Goal: Information Seeking & Learning: Find specific fact

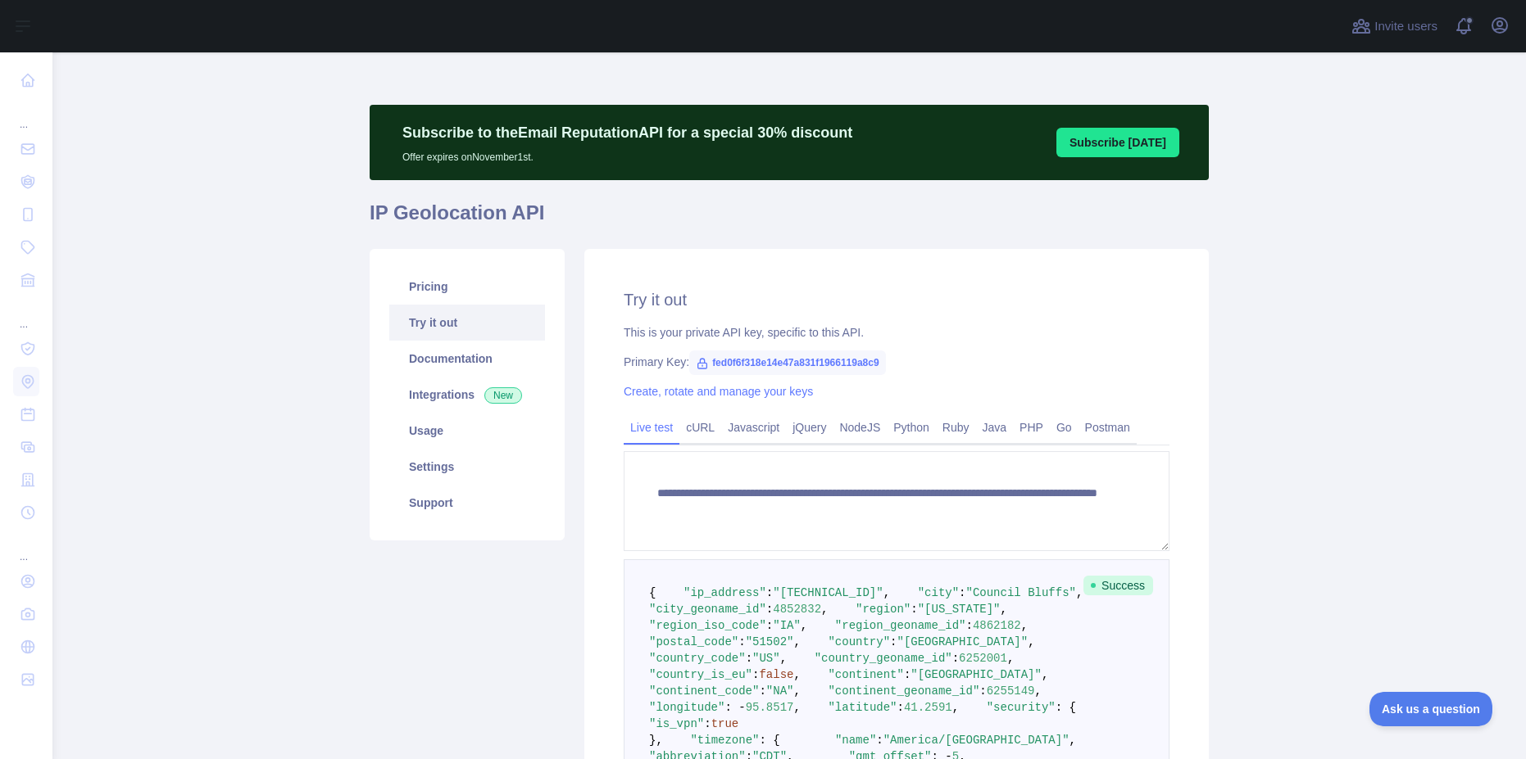
scroll to position [433, 0]
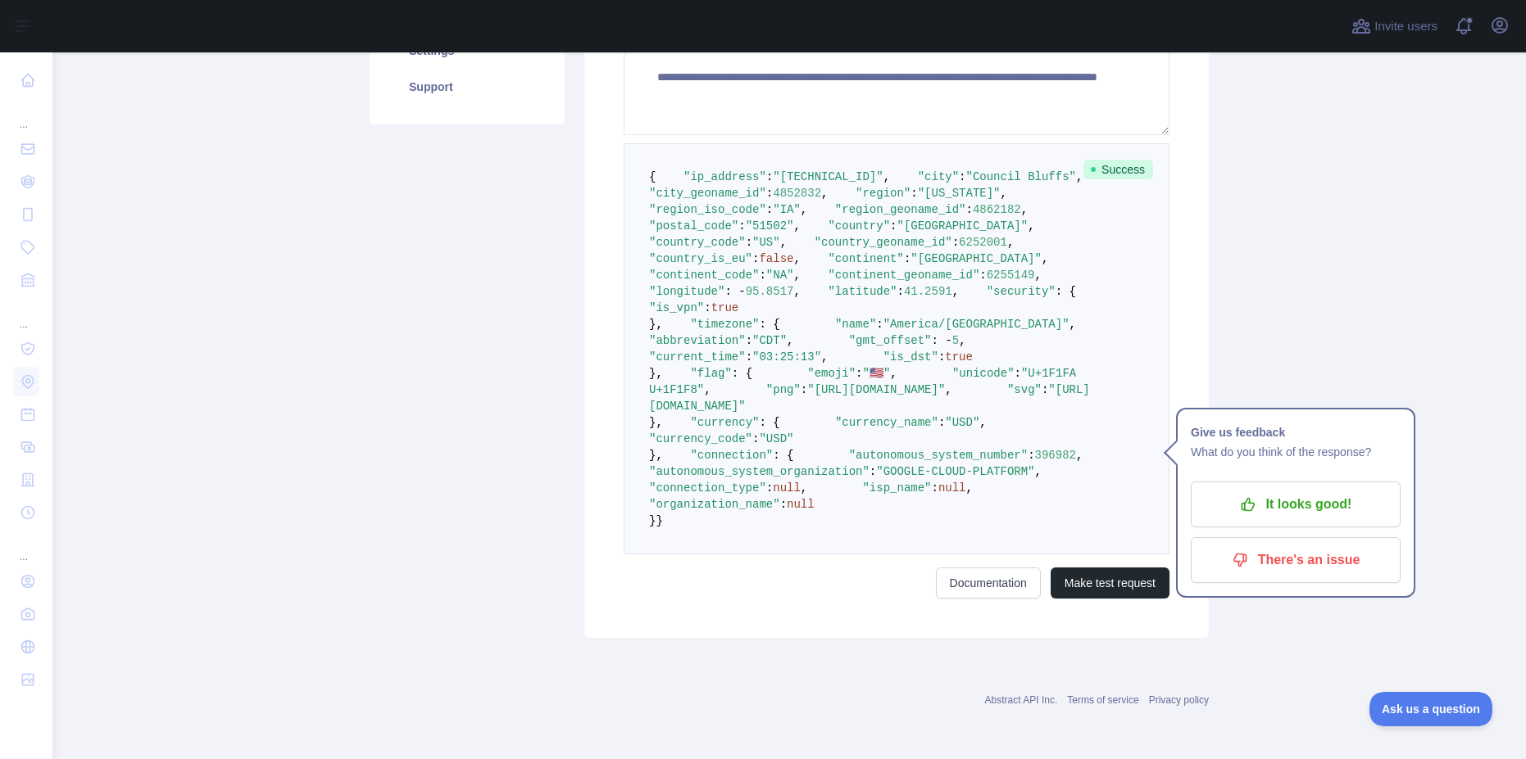
click at [827, 233] on span ""country"" at bounding box center [858, 226] width 62 height 13
click at [728, 249] on span ""country_code"" at bounding box center [697, 242] width 97 height 13
click at [905, 307] on pre "{ "ip_address" : "[TECHNICAL_ID]" , "city" : "Council Bluffs" , "city_geoname_i…" at bounding box center [896, 348] width 546 height 411
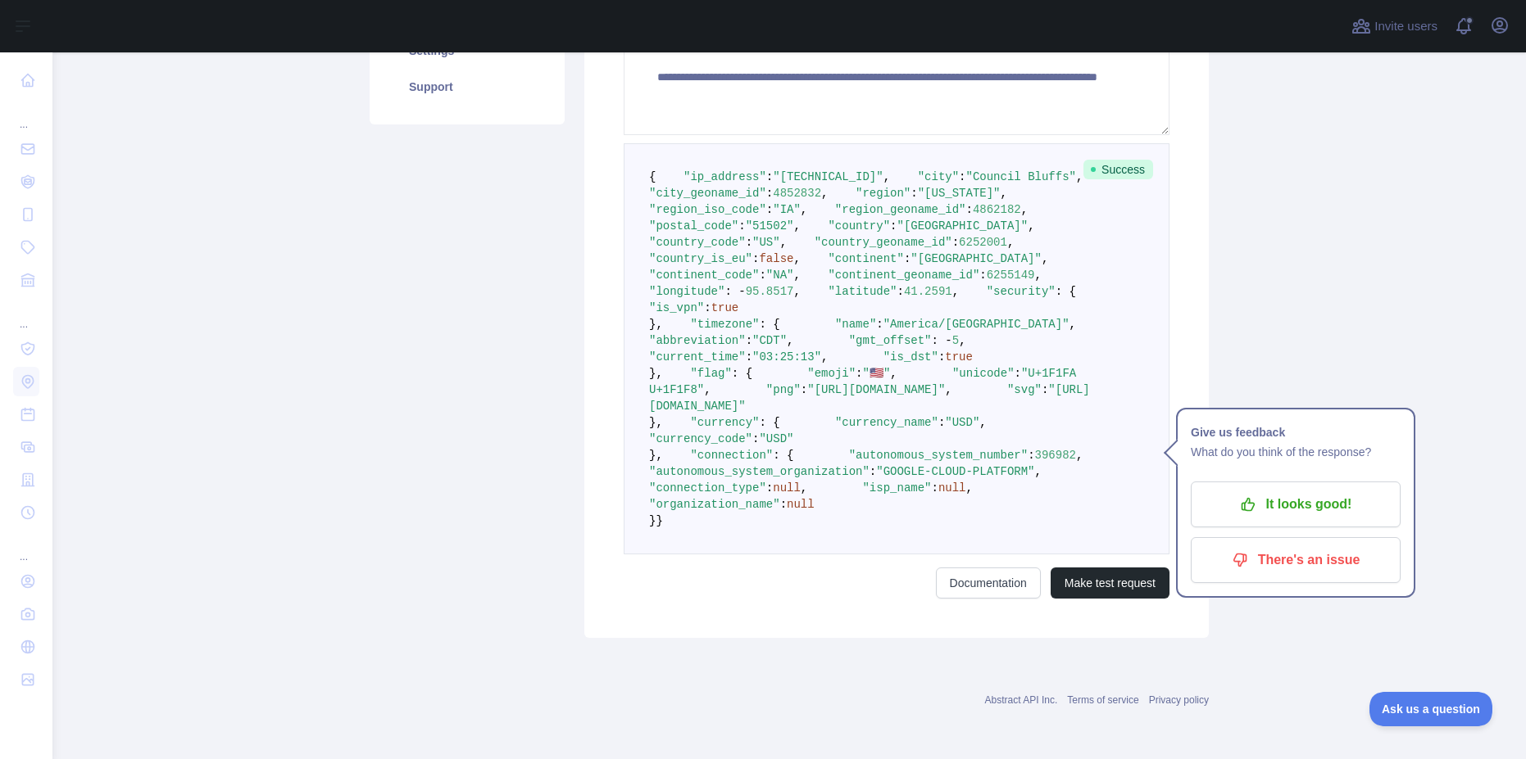
click at [699, 233] on span ""postal_code"" at bounding box center [693, 226] width 89 height 13
copy span "postal_code"
